Goal: Information Seeking & Learning: Learn about a topic

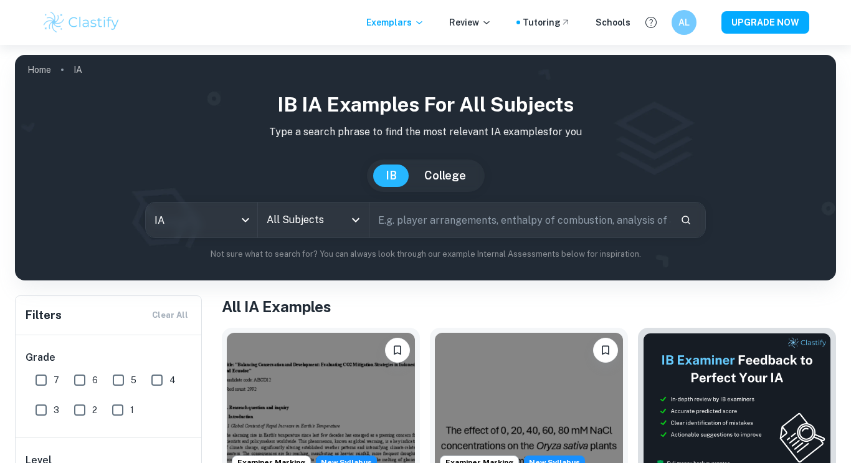
click at [328, 223] on input "All Subjects" at bounding box center [305, 220] width 82 height 24
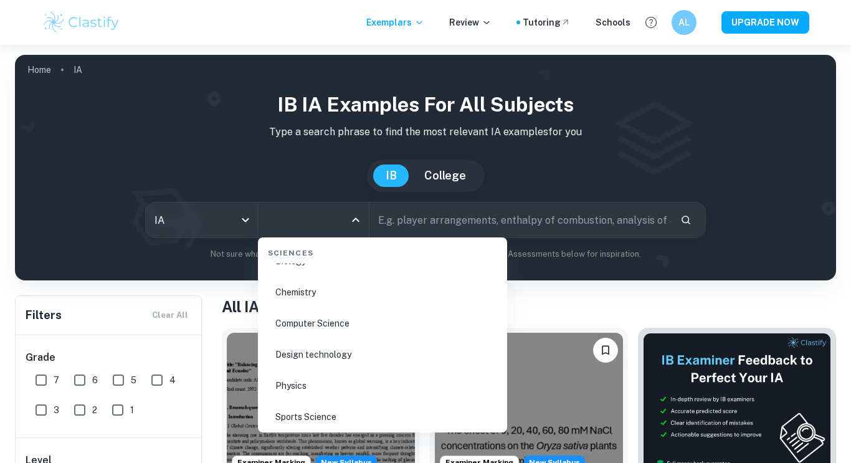
scroll to position [1968, 0]
click at [331, 390] on li "Physics" at bounding box center [382, 380] width 239 height 29
type input "Physics"
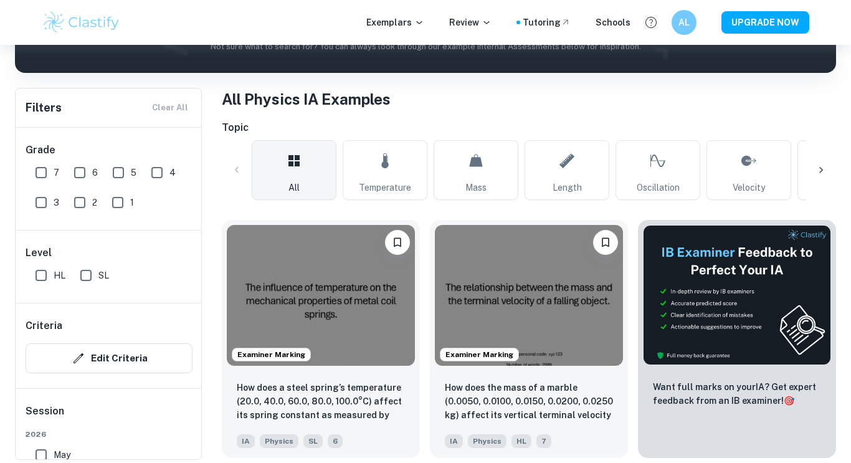
scroll to position [215, 0]
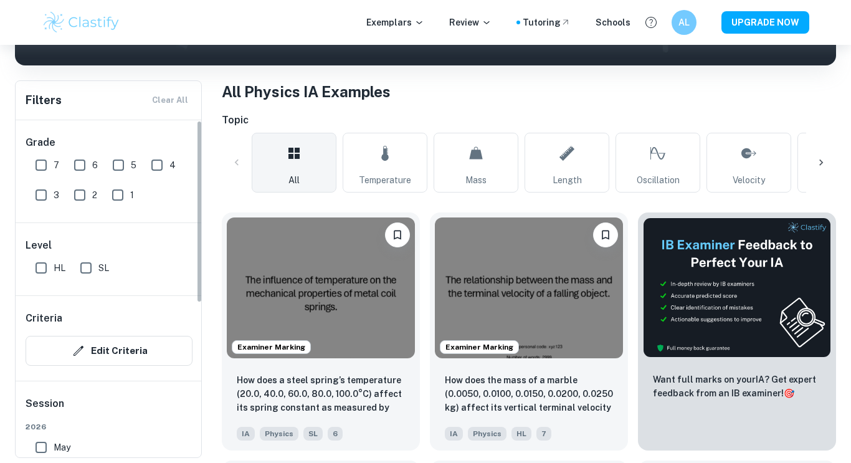
click at [47, 273] on input "HL" at bounding box center [41, 268] width 25 height 25
checkbox input "true"
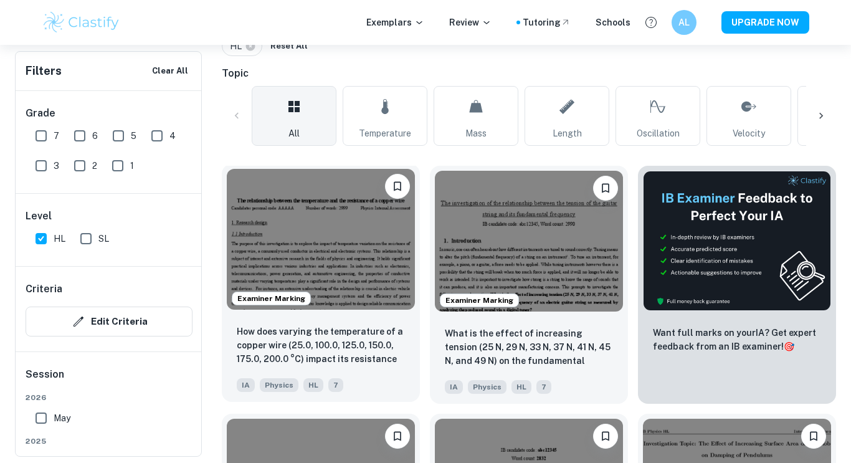
scroll to position [292, 0]
click at [376, 223] on img at bounding box center [321, 238] width 188 height 141
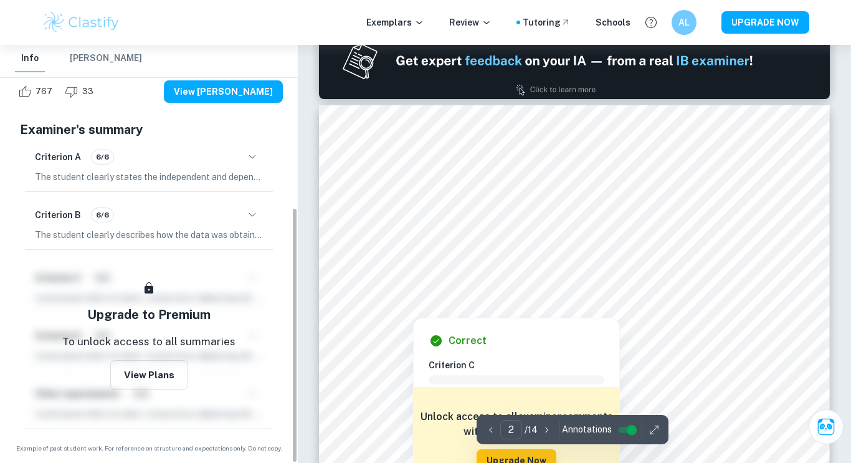
scroll to position [266, 0]
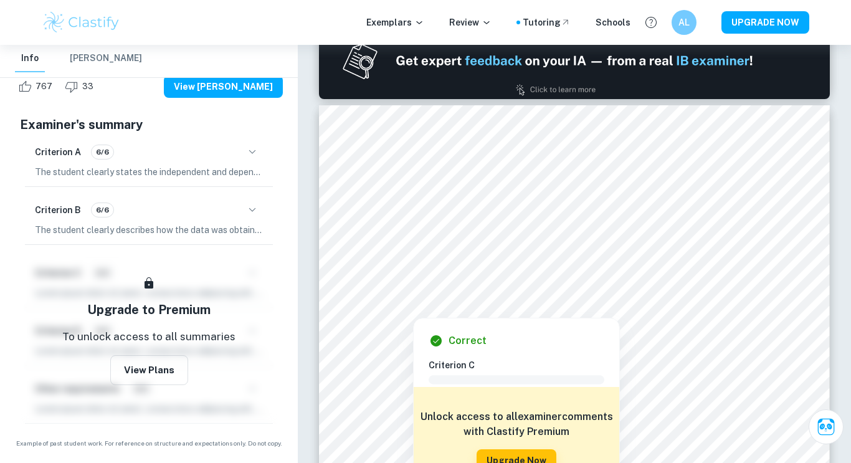
click at [247, 161] on button "button" at bounding box center [252, 151] width 21 height 21
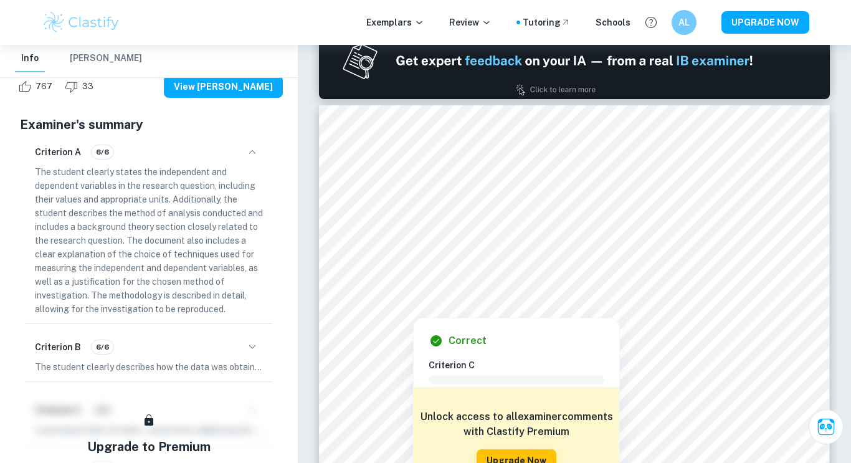
click at [242, 343] on button "button" at bounding box center [252, 347] width 21 height 21
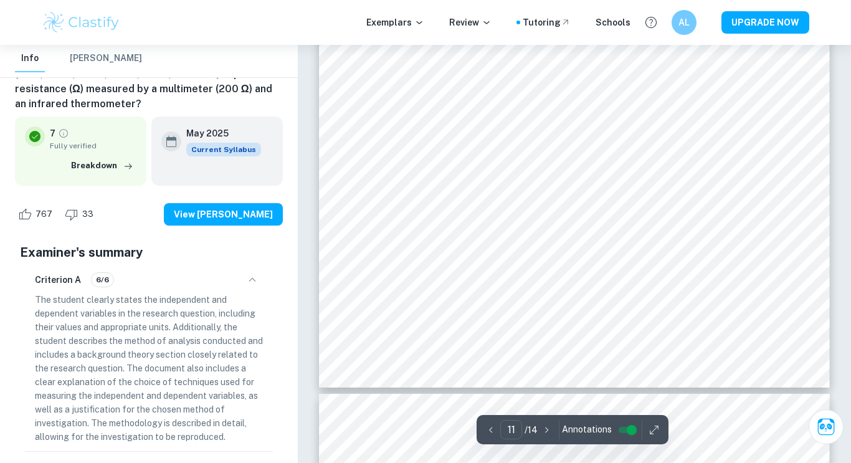
scroll to position [7939, 0]
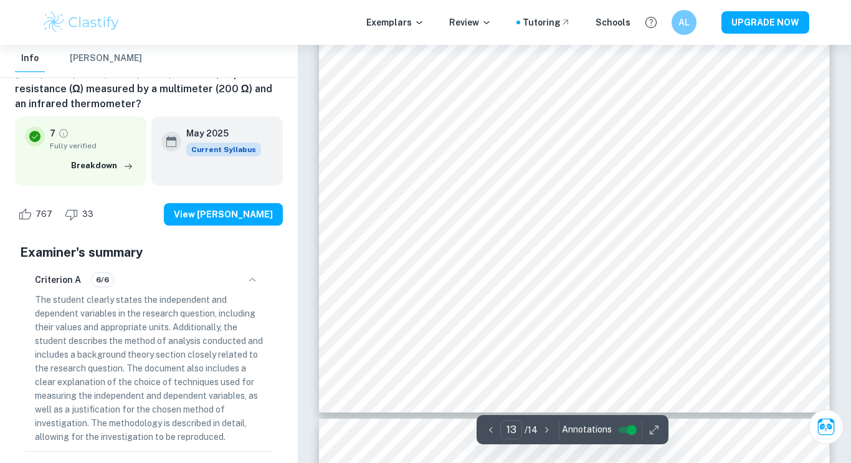
type input "14"
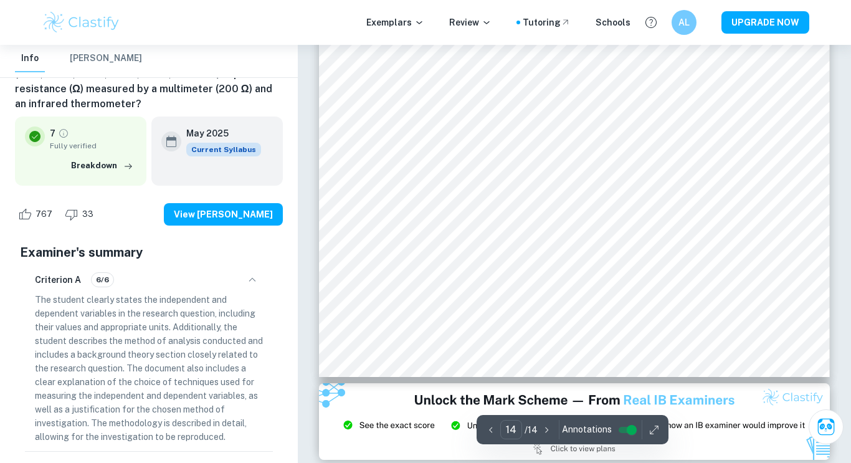
scroll to position [10127, 0]
